Goal: Task Accomplishment & Management: Manage account settings

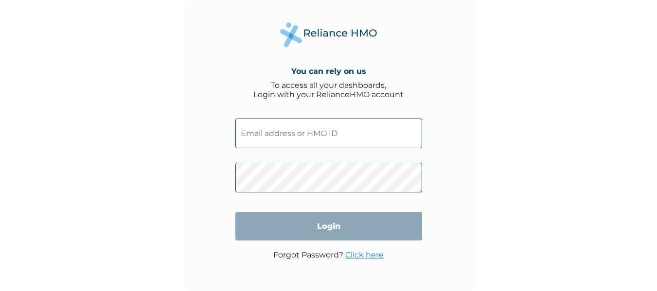
type input "[EMAIL_ADDRESS][DOMAIN_NAME]"
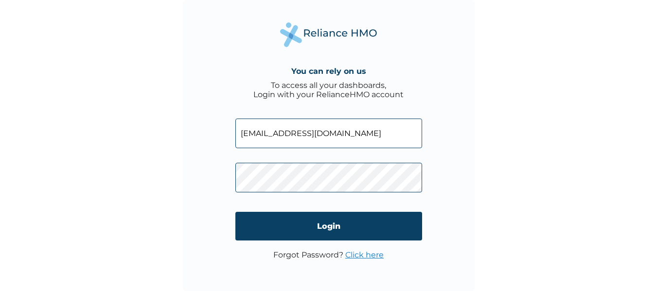
click at [365, 250] on link "Click here" at bounding box center [364, 254] width 38 height 9
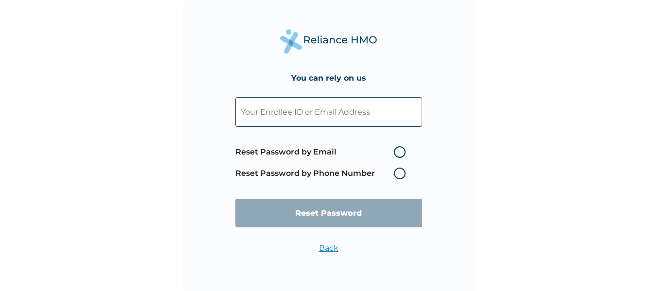
click at [324, 116] on input "text" at bounding box center [328, 112] width 187 height 30
paste input "[EMAIL_ADDRESS][DOMAIN_NAME]"
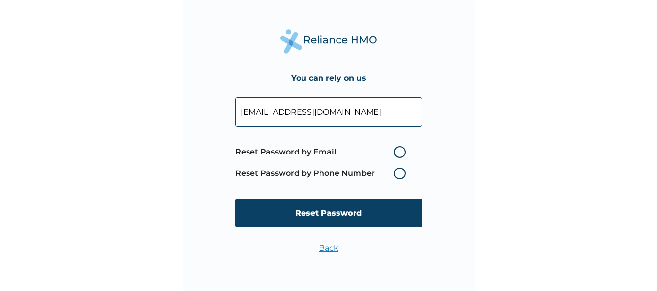
type input "[EMAIL_ADDRESS][DOMAIN_NAME]"
click at [405, 149] on label "Reset Password by Email" at bounding box center [322, 152] width 175 height 12
click at [396, 149] on input "Reset Password by Email" at bounding box center [388, 152] width 16 height 16
radio input "true"
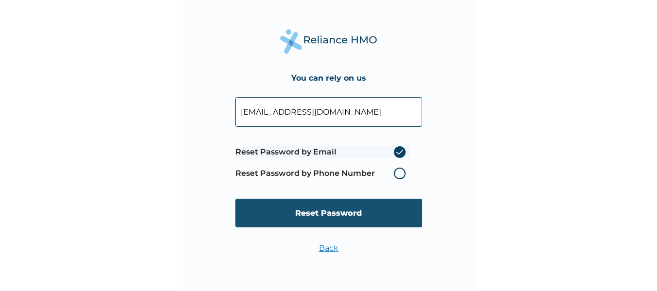
click at [322, 211] on input "Reset Password" at bounding box center [328, 213] width 187 height 29
